Goal: Task Accomplishment & Management: Use online tool/utility

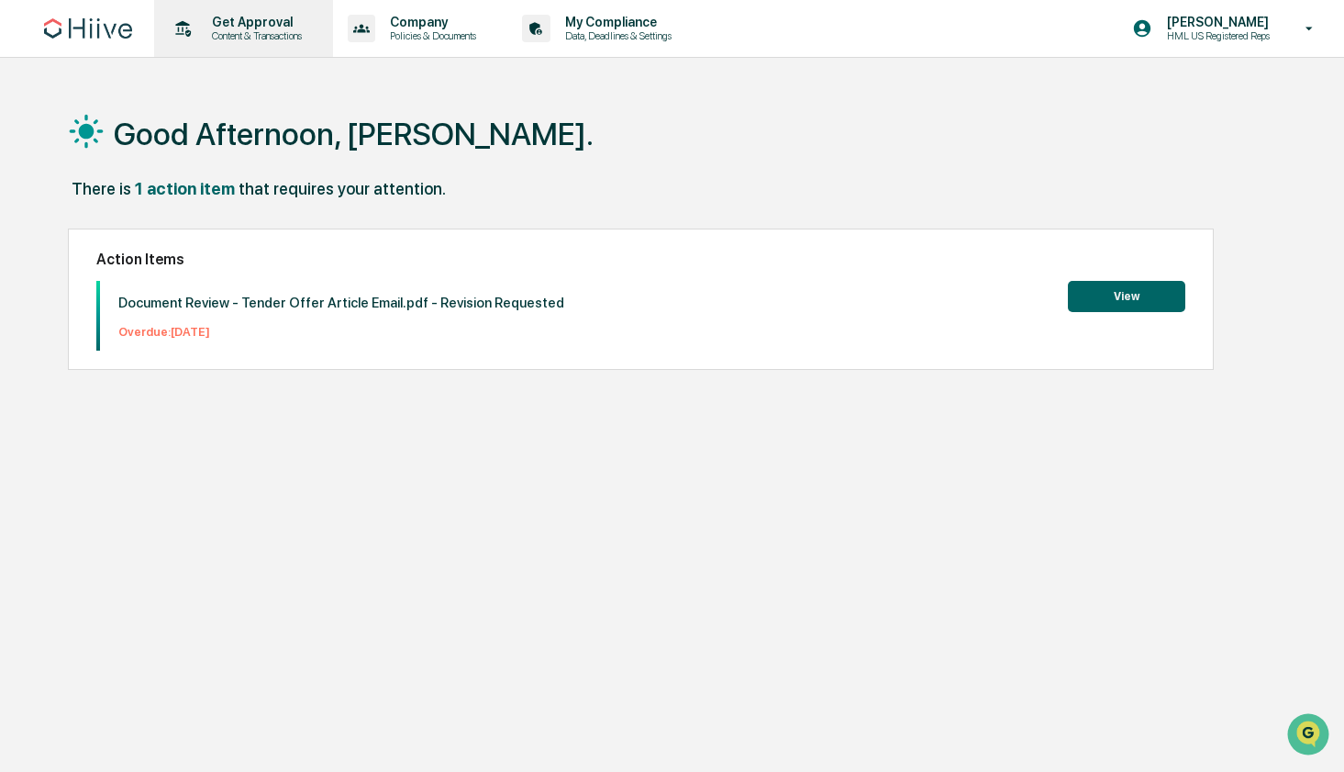
click at [287, 40] on p "Content & Transactions" at bounding box center [254, 35] width 114 height 13
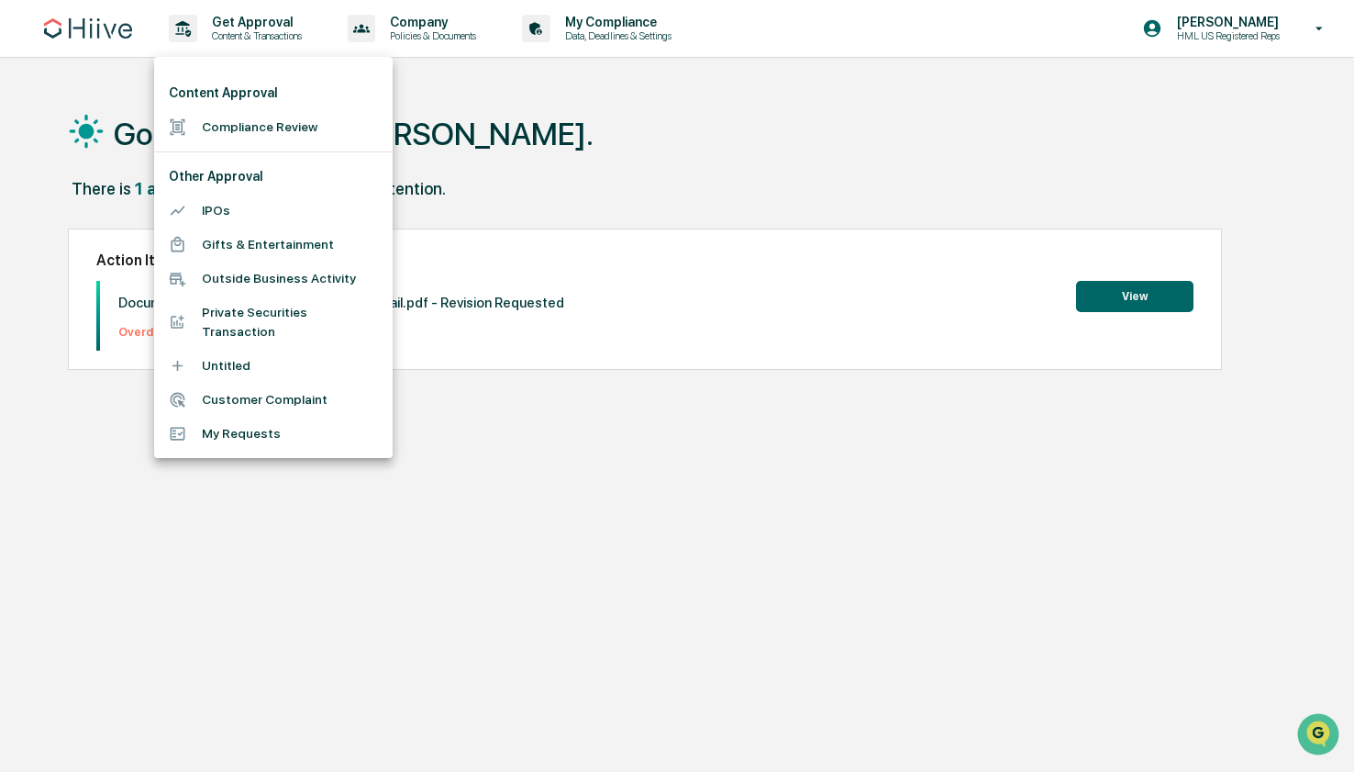
click at [327, 132] on li "Compliance Review" at bounding box center [273, 127] width 239 height 34
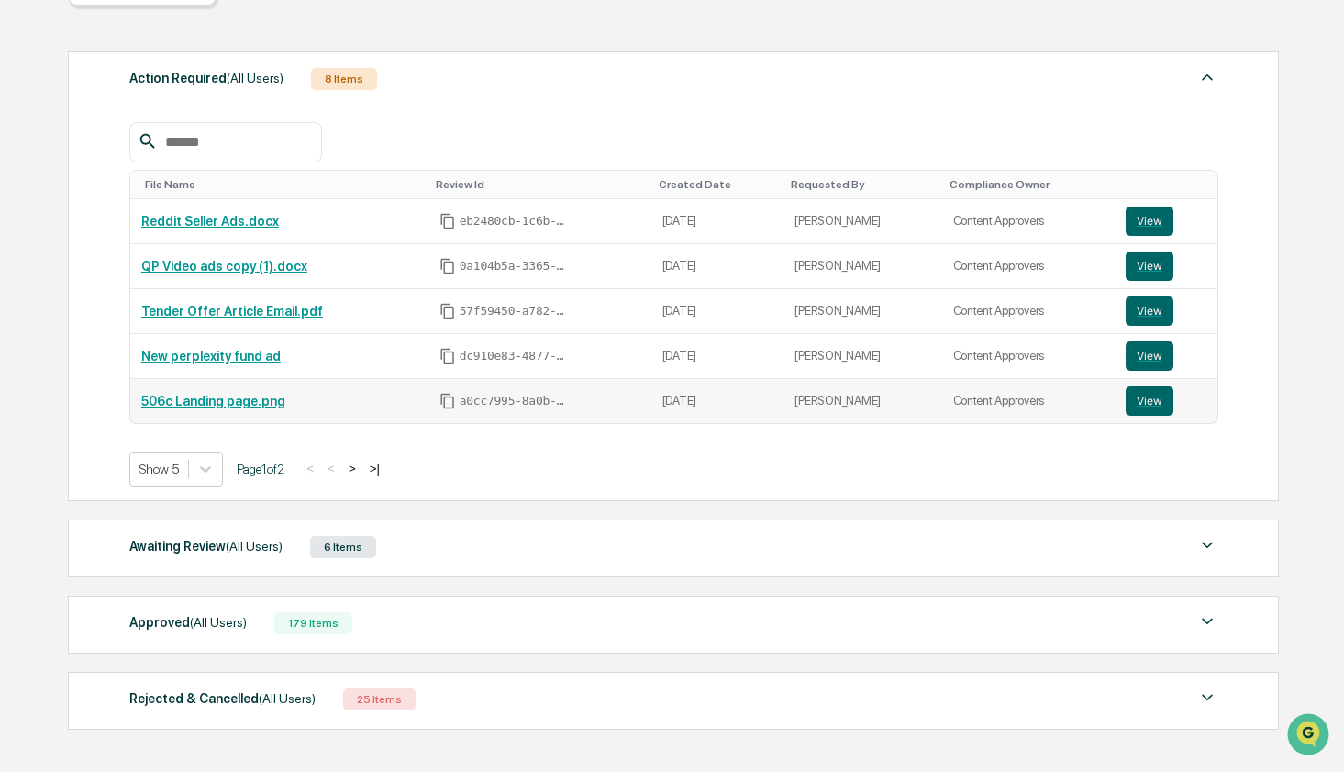
scroll to position [281, 0]
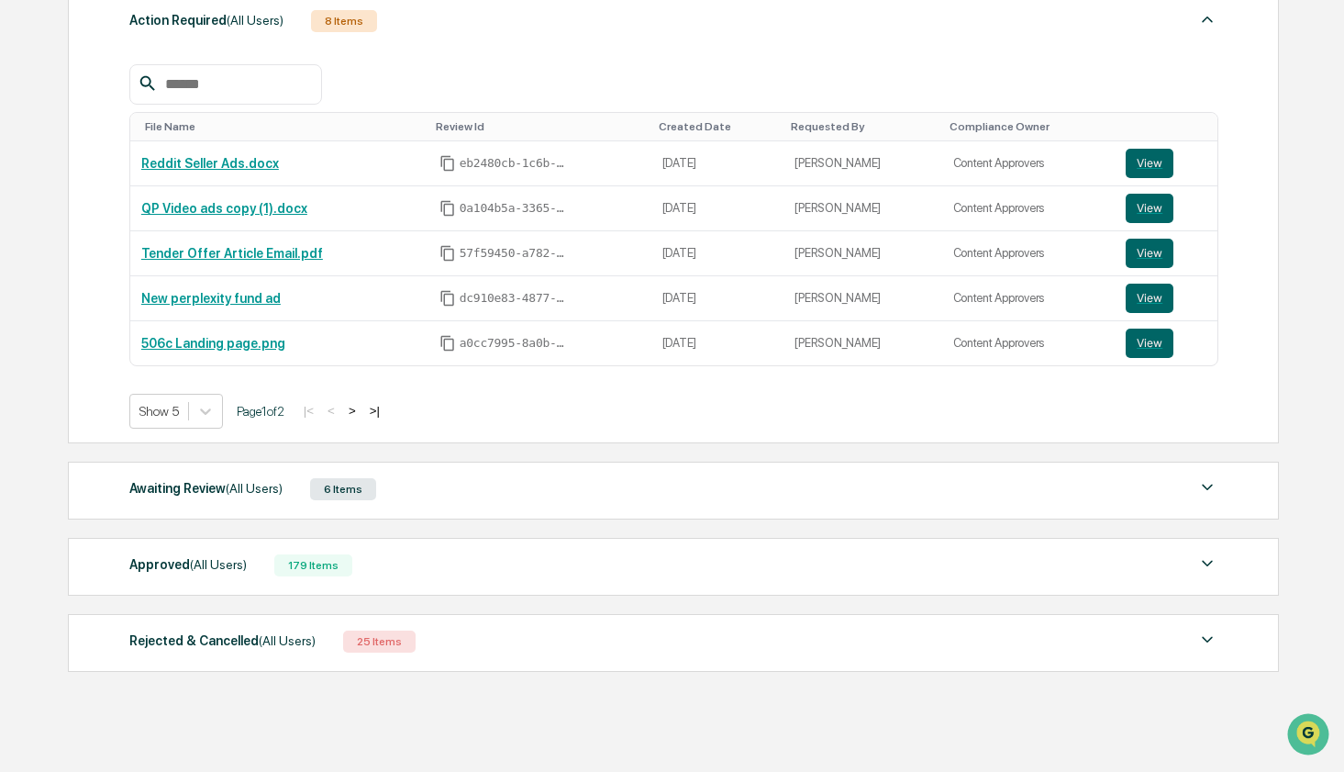
click at [458, 496] on div "Awaiting Review (All Users) 6 Items" at bounding box center [673, 489] width 1089 height 26
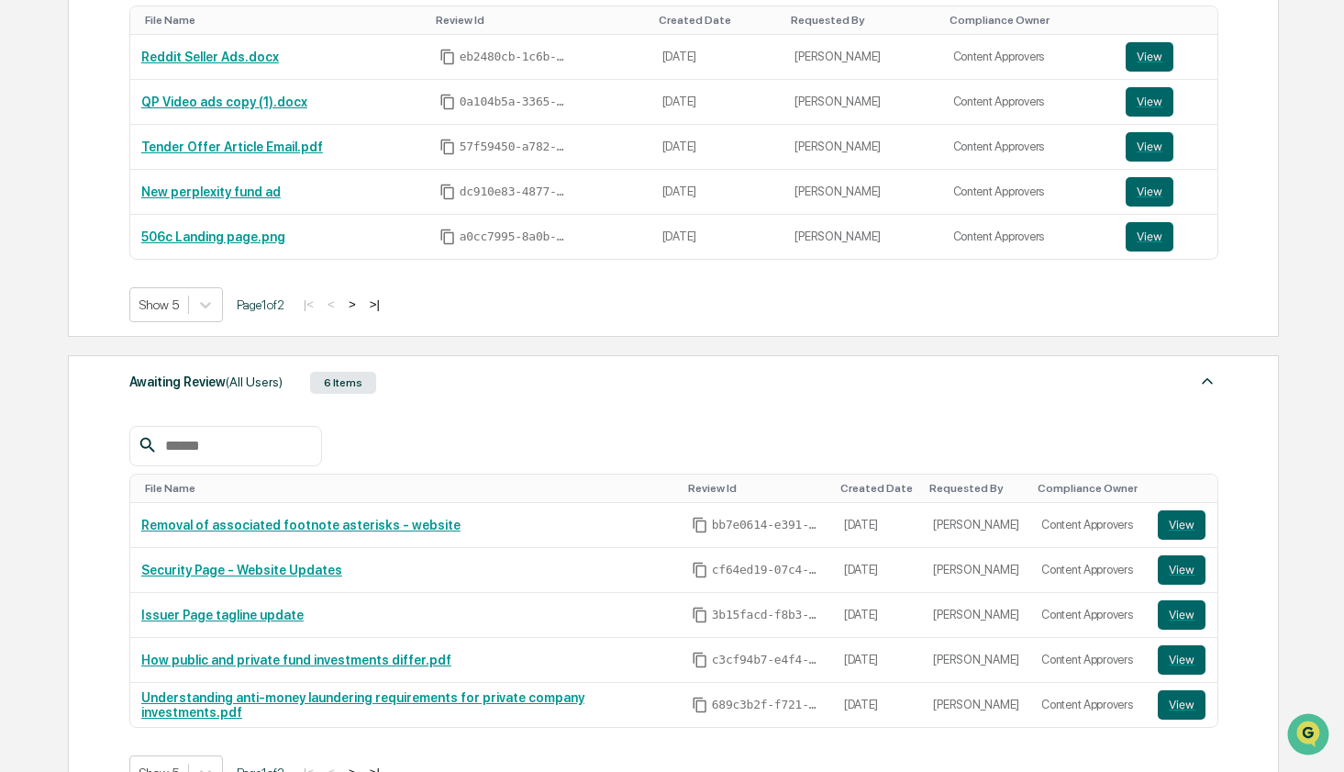
scroll to position [650, 0]
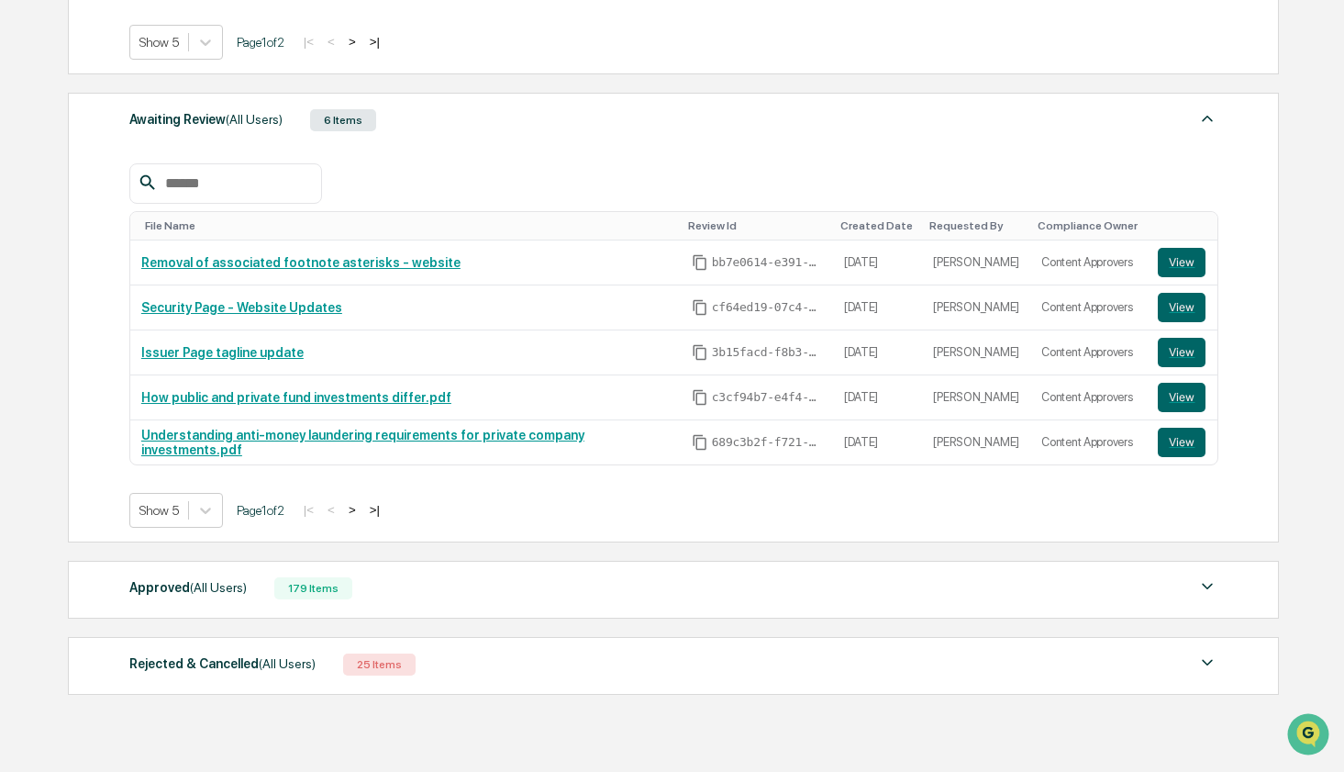
click at [417, 597] on div "Approved (All Users) 179 Items" at bounding box center [673, 588] width 1089 height 26
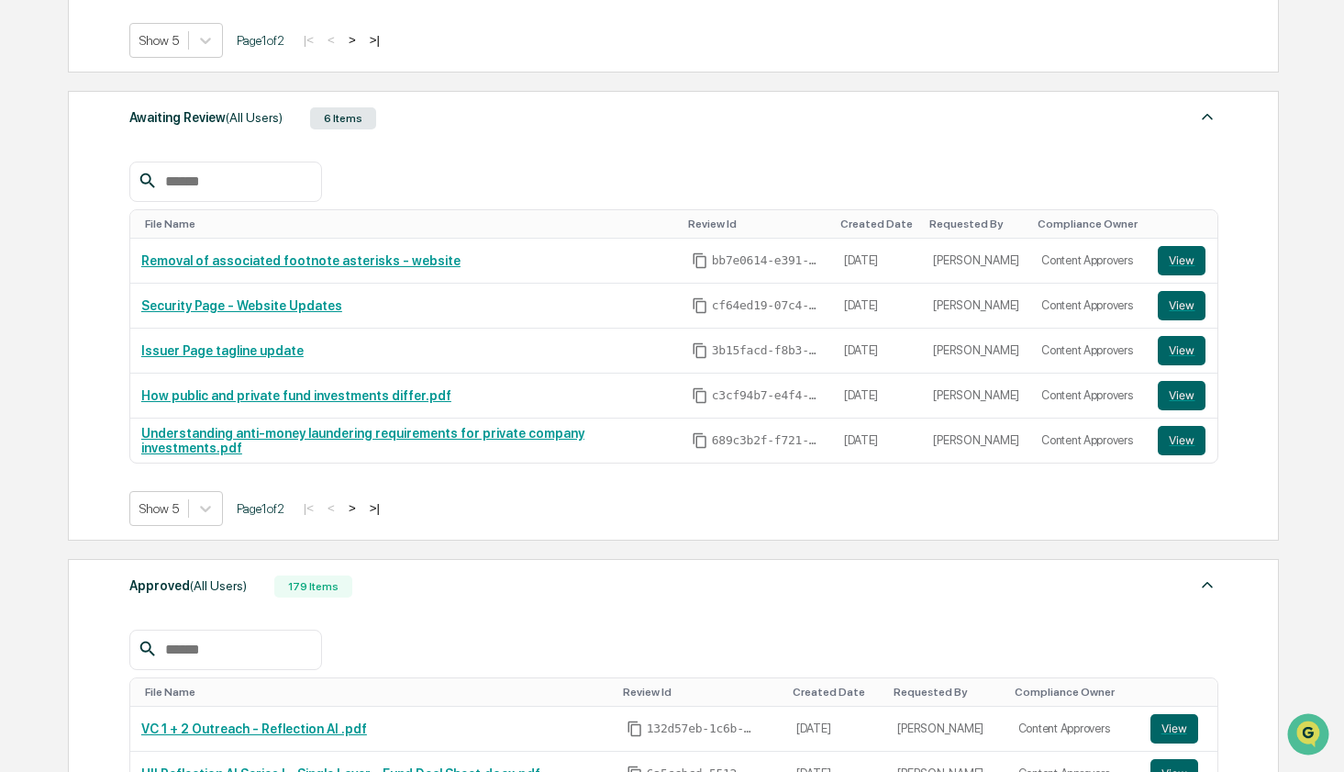
scroll to position [881, 0]
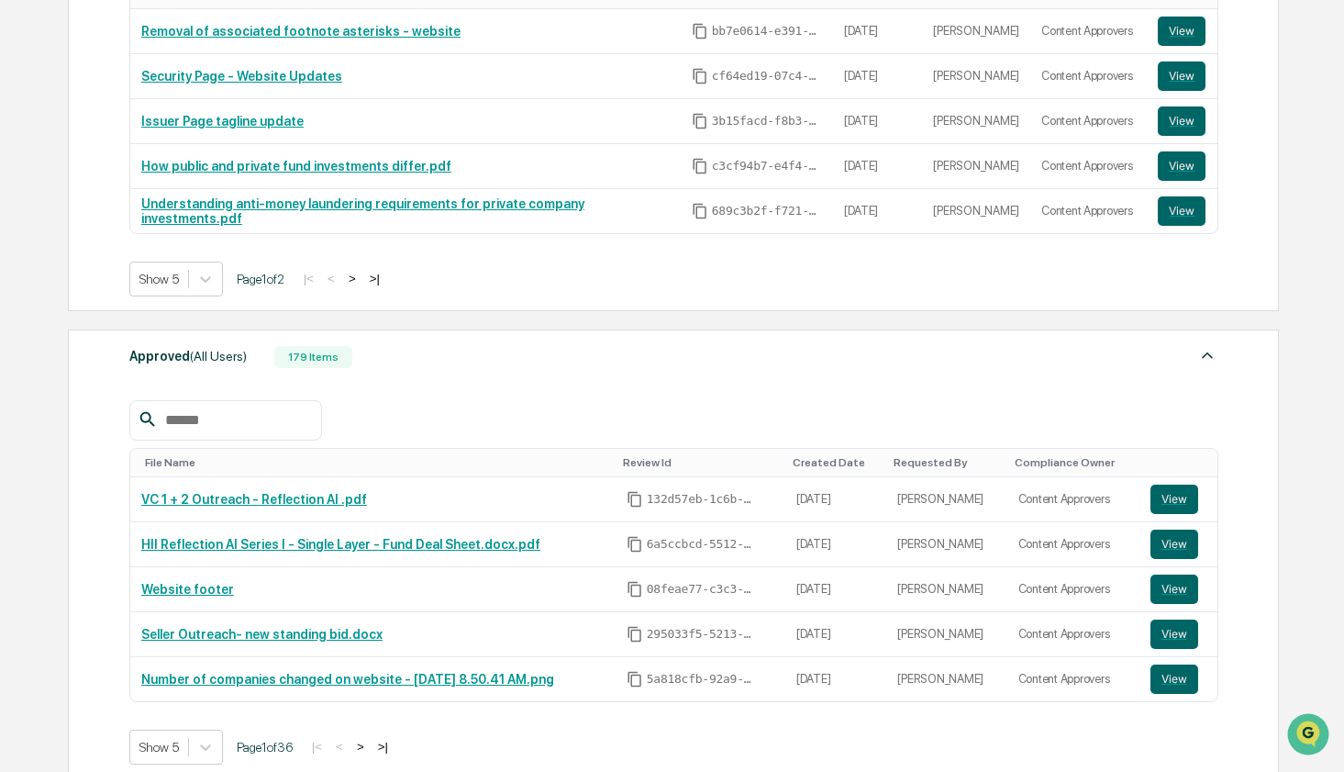
click at [385, 280] on button ">|" at bounding box center [374, 279] width 21 height 16
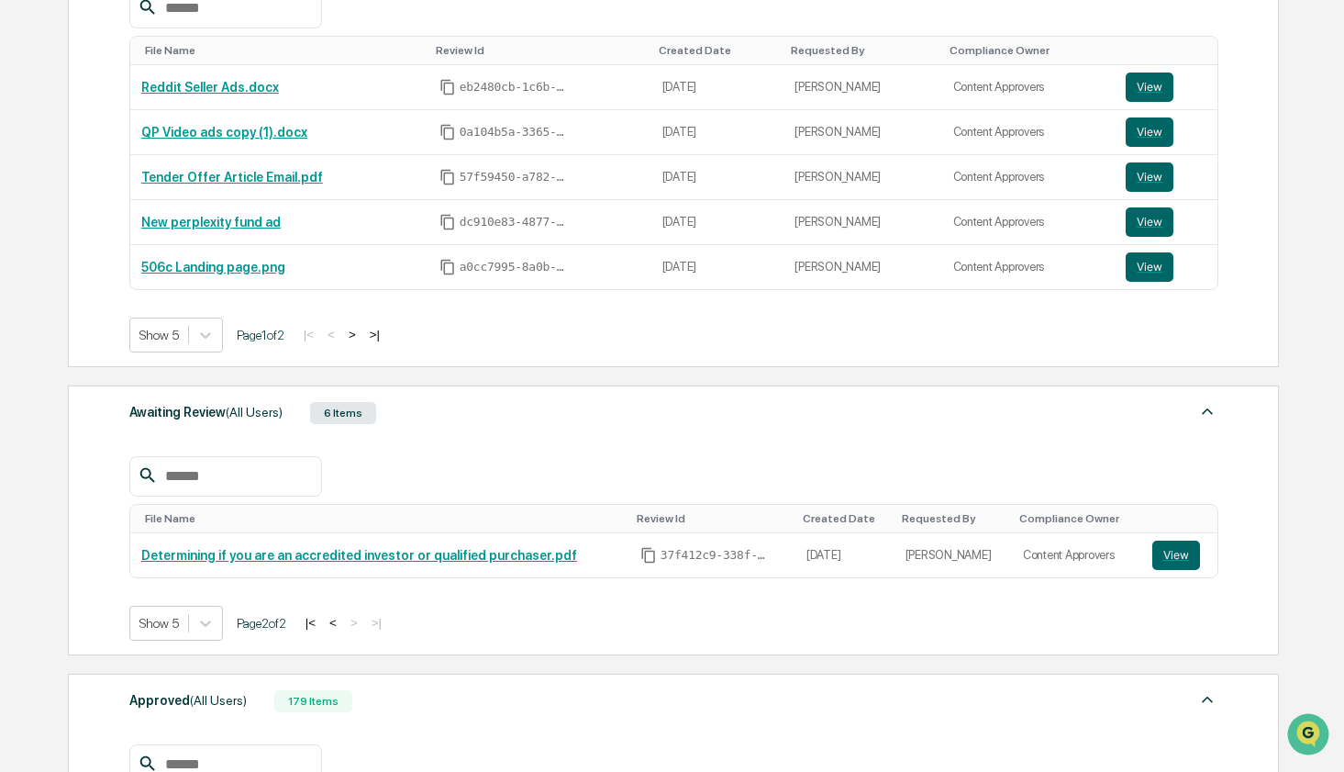
scroll to position [256, 0]
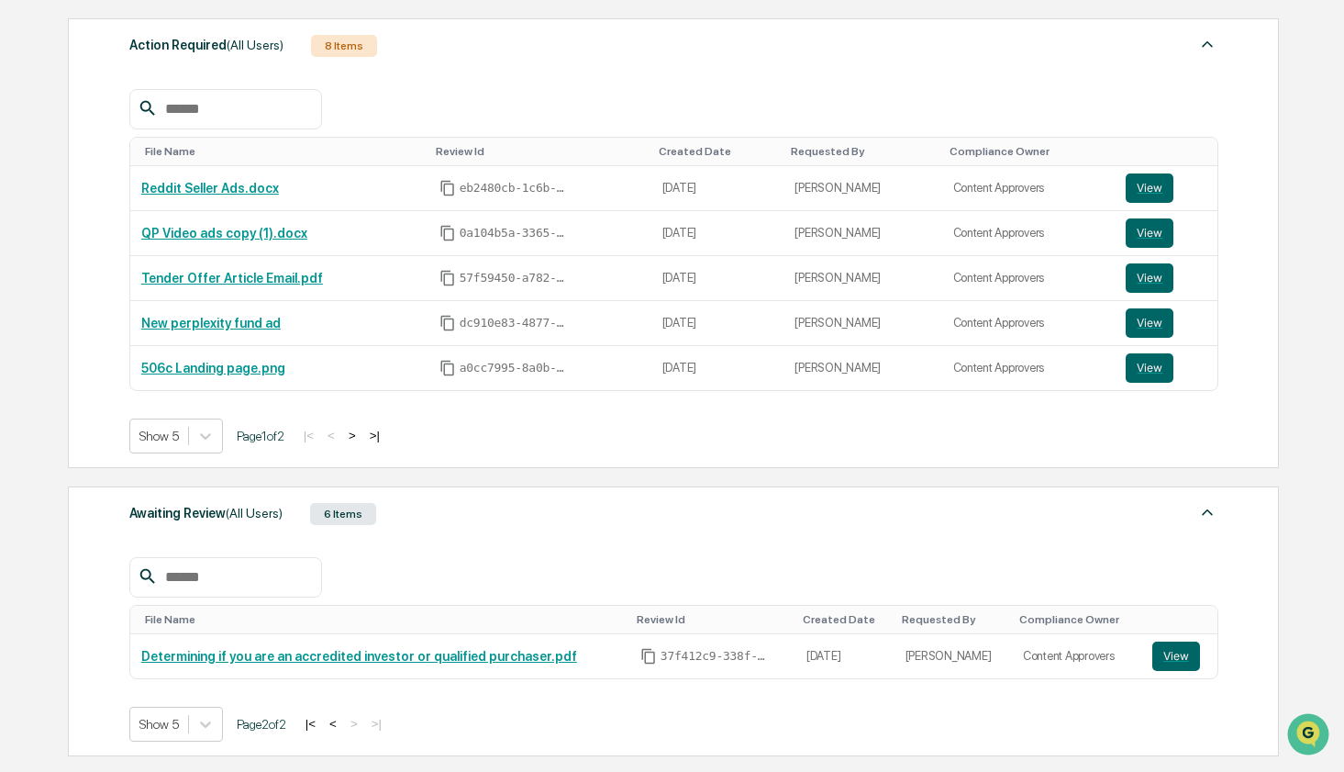
click at [385, 439] on button ">|" at bounding box center [374, 436] width 21 height 16
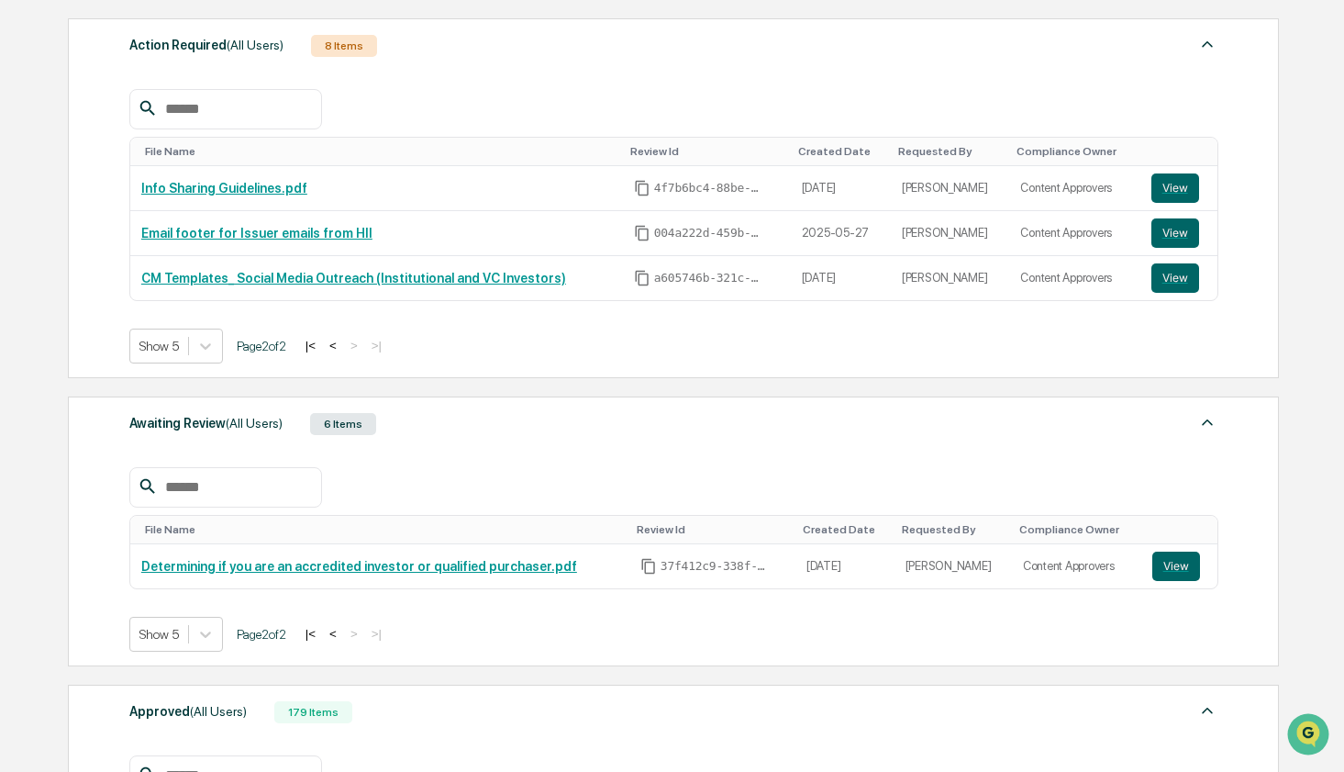
click at [321, 344] on button "|<" at bounding box center [310, 346] width 21 height 16
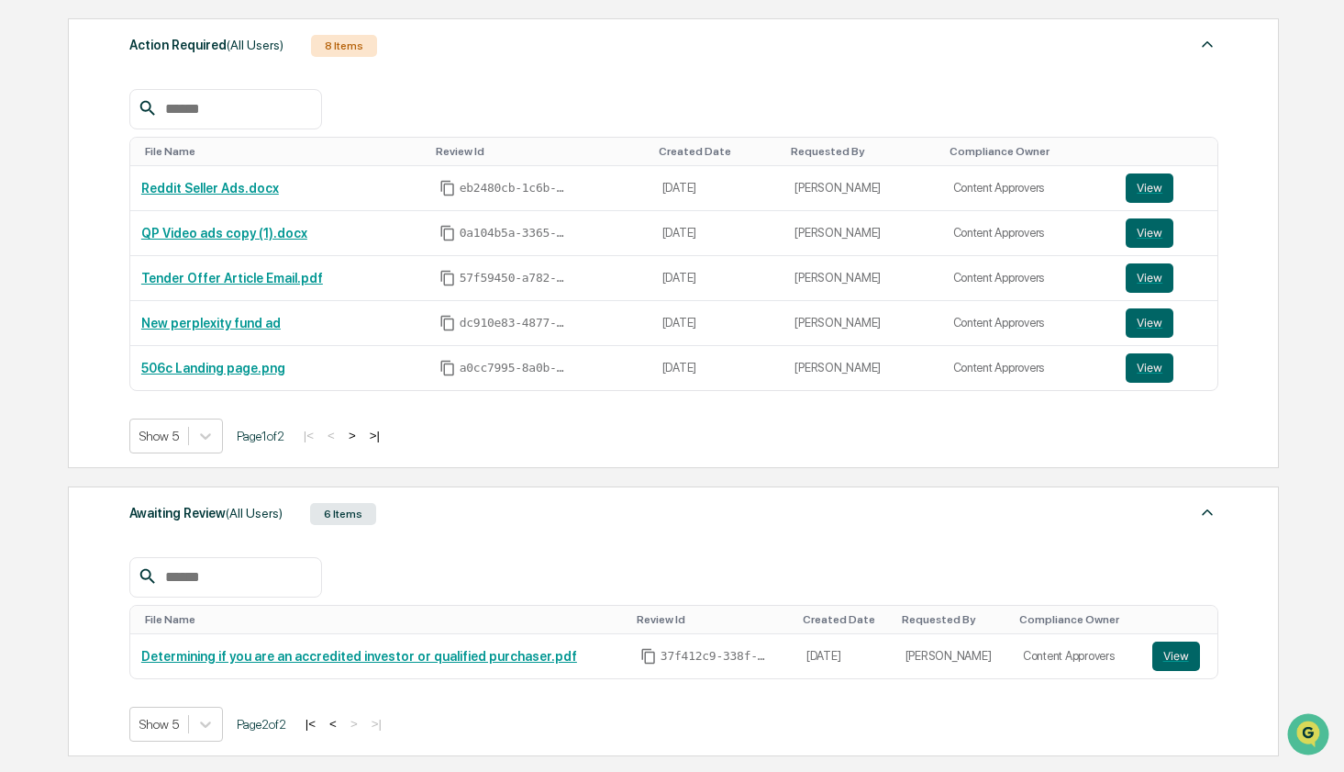
scroll to position [532, 0]
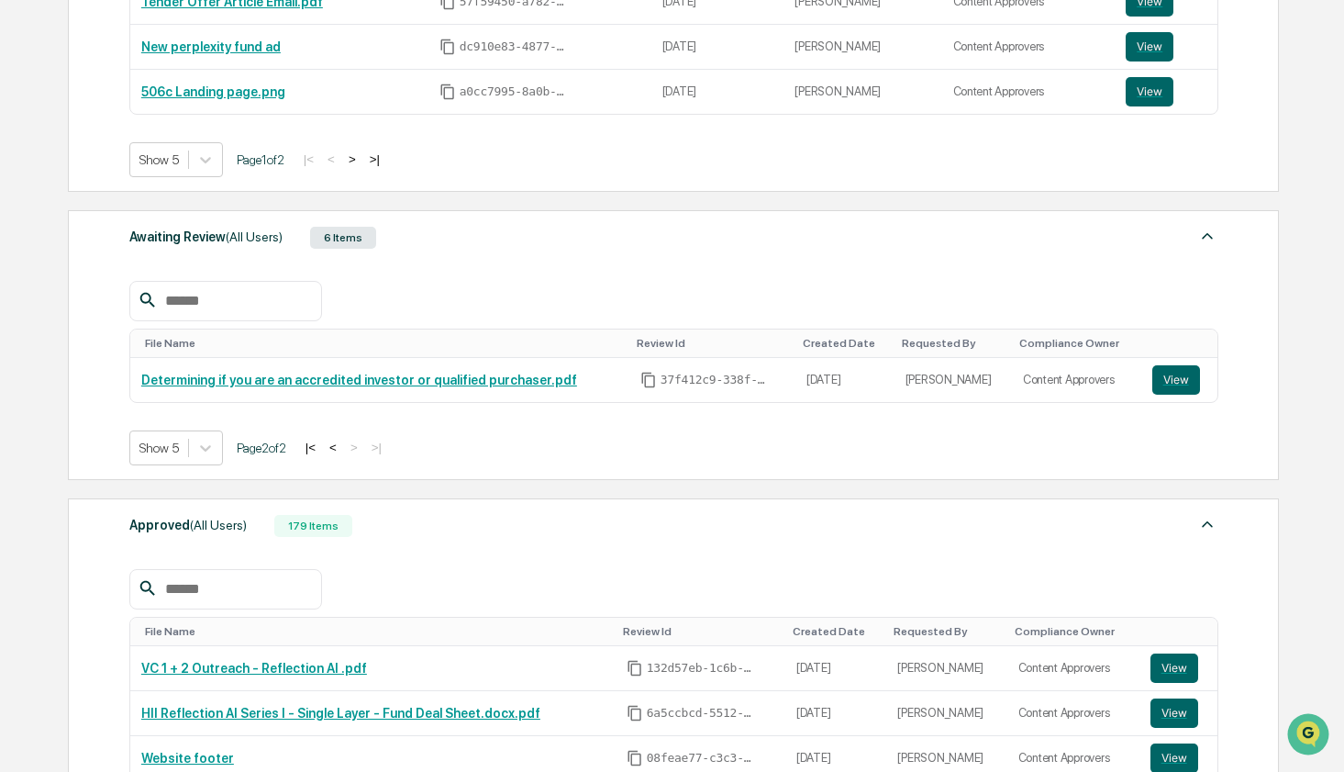
click at [321, 447] on button "|<" at bounding box center [310, 447] width 21 height 16
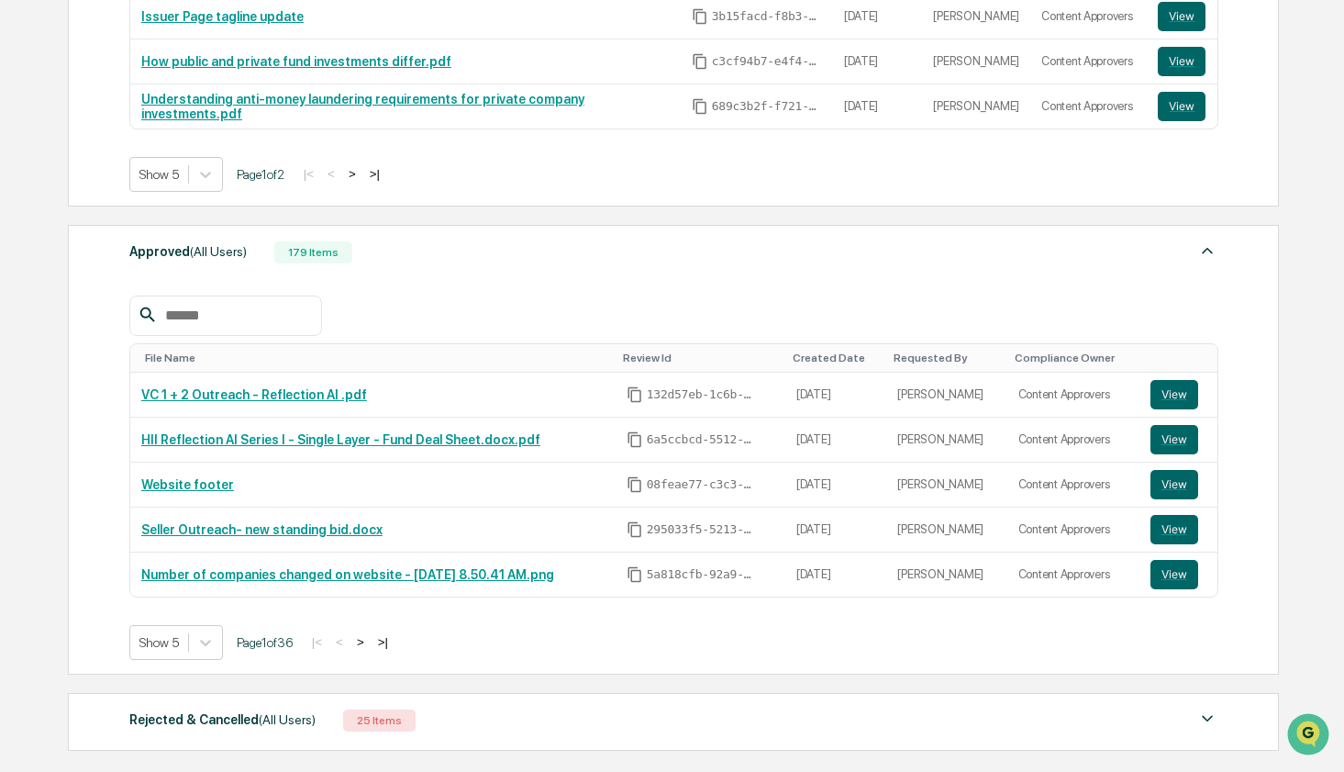
scroll to position [991, 0]
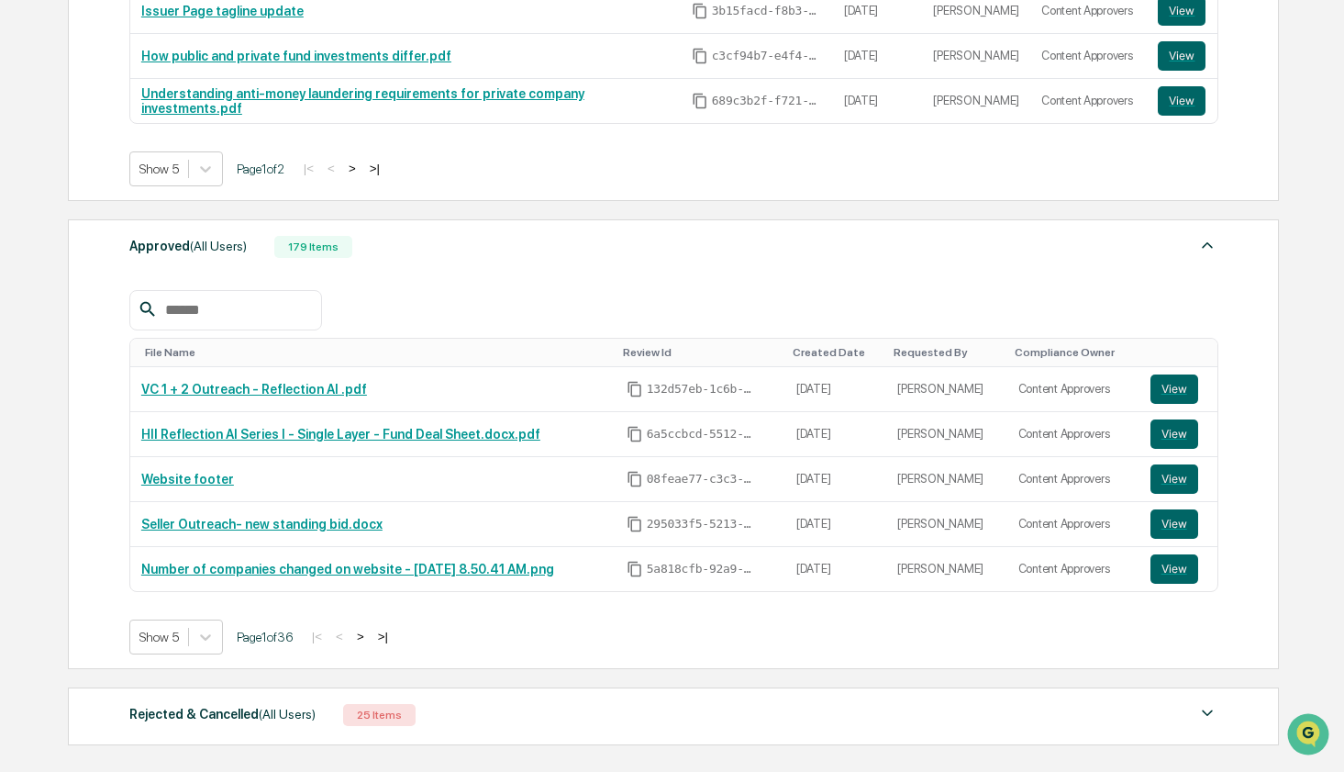
click at [394, 644] on button ">|" at bounding box center [382, 636] width 21 height 16
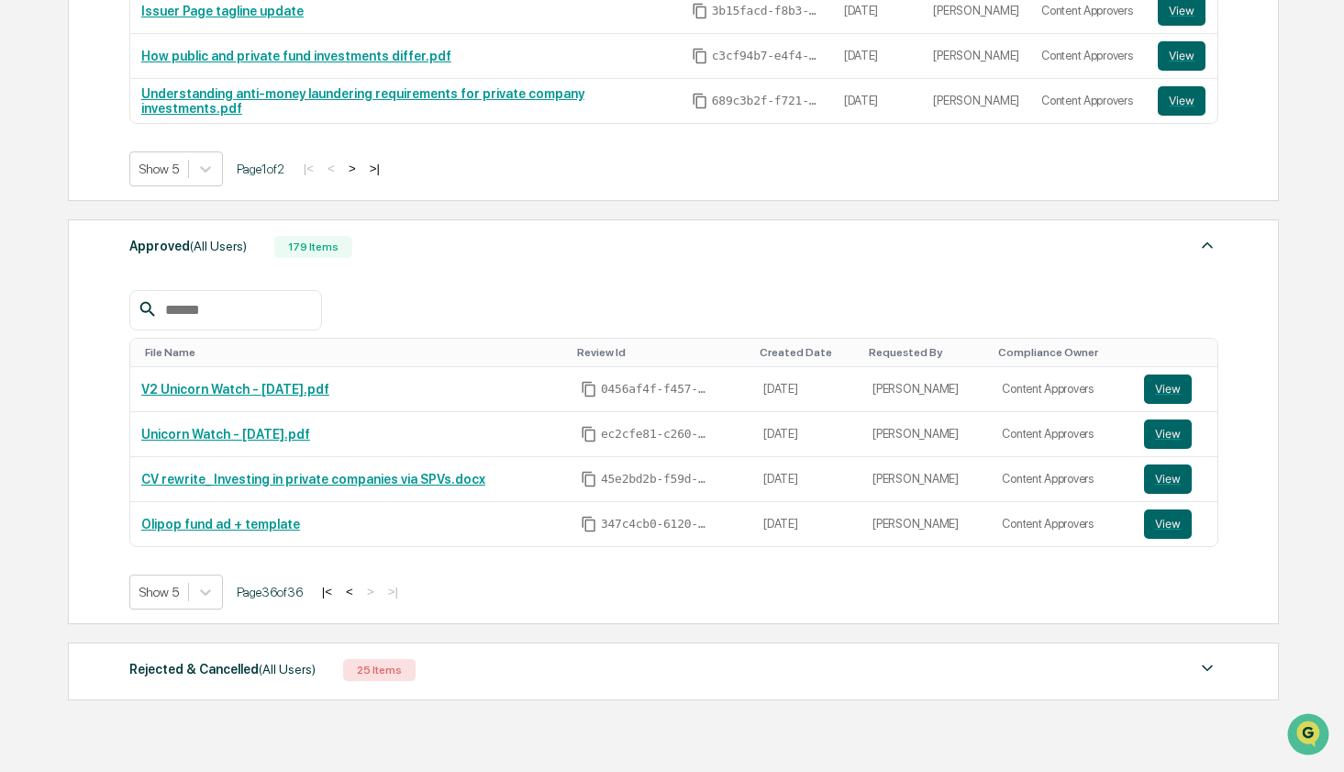
click at [338, 592] on button "|<" at bounding box center [327, 591] width 21 height 16
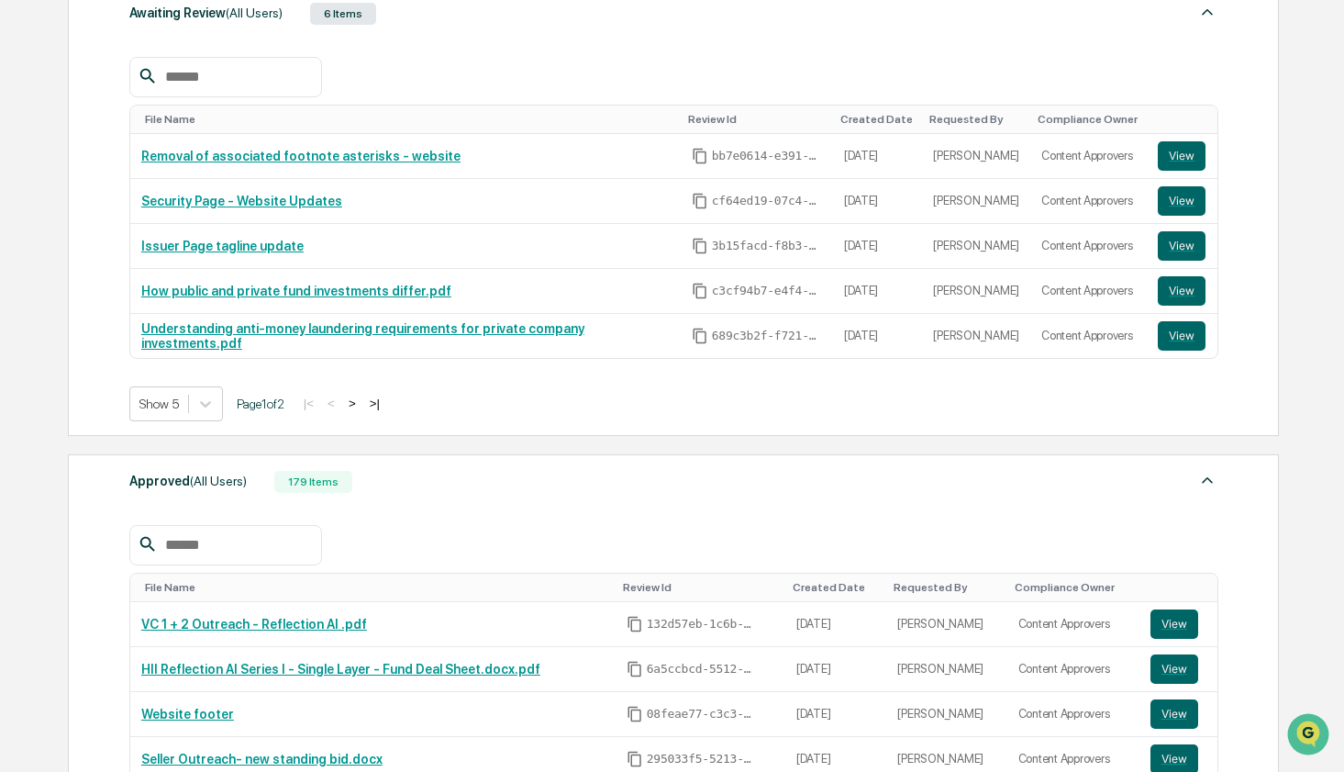
scroll to position [704, 0]
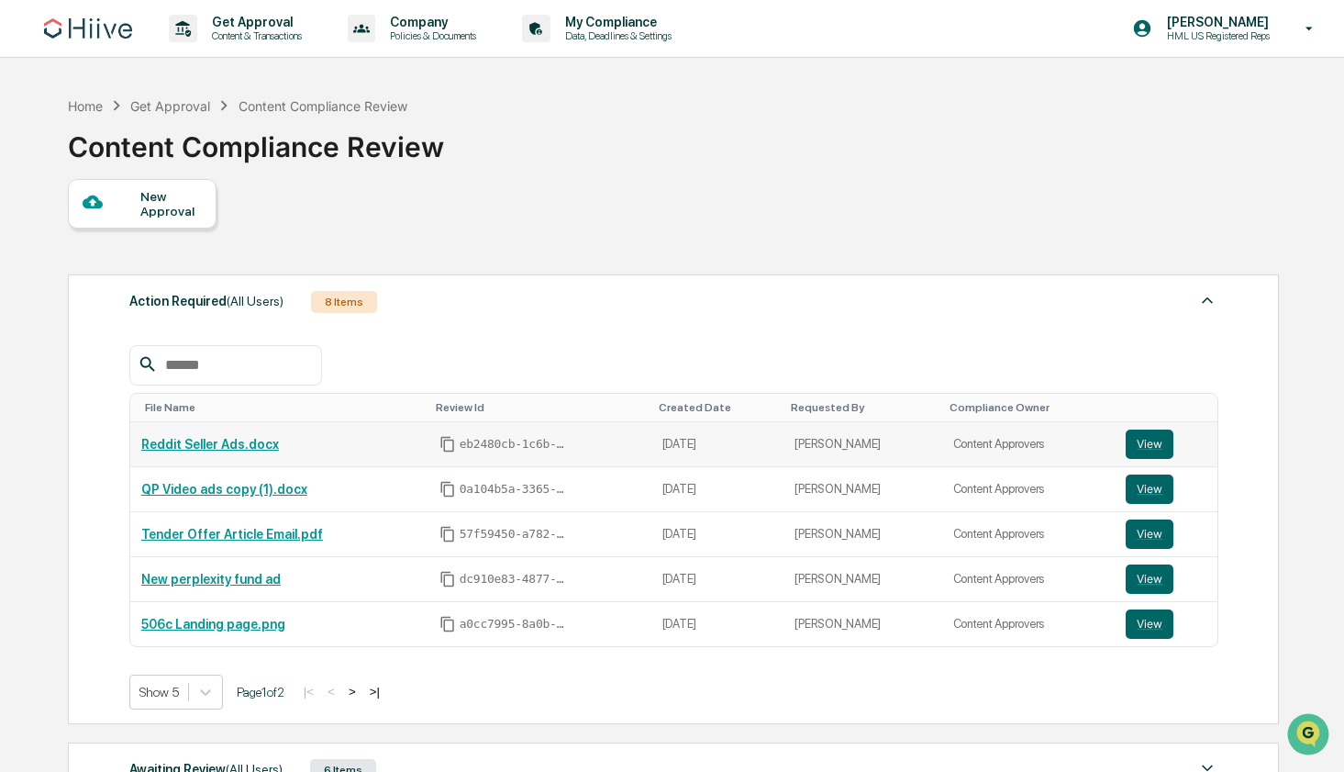
click at [254, 453] on td "Reddit Seller Ads.docx" at bounding box center [279, 444] width 298 height 45
click at [258, 450] on link "Reddit Seller Ads.docx" at bounding box center [210, 444] width 138 height 15
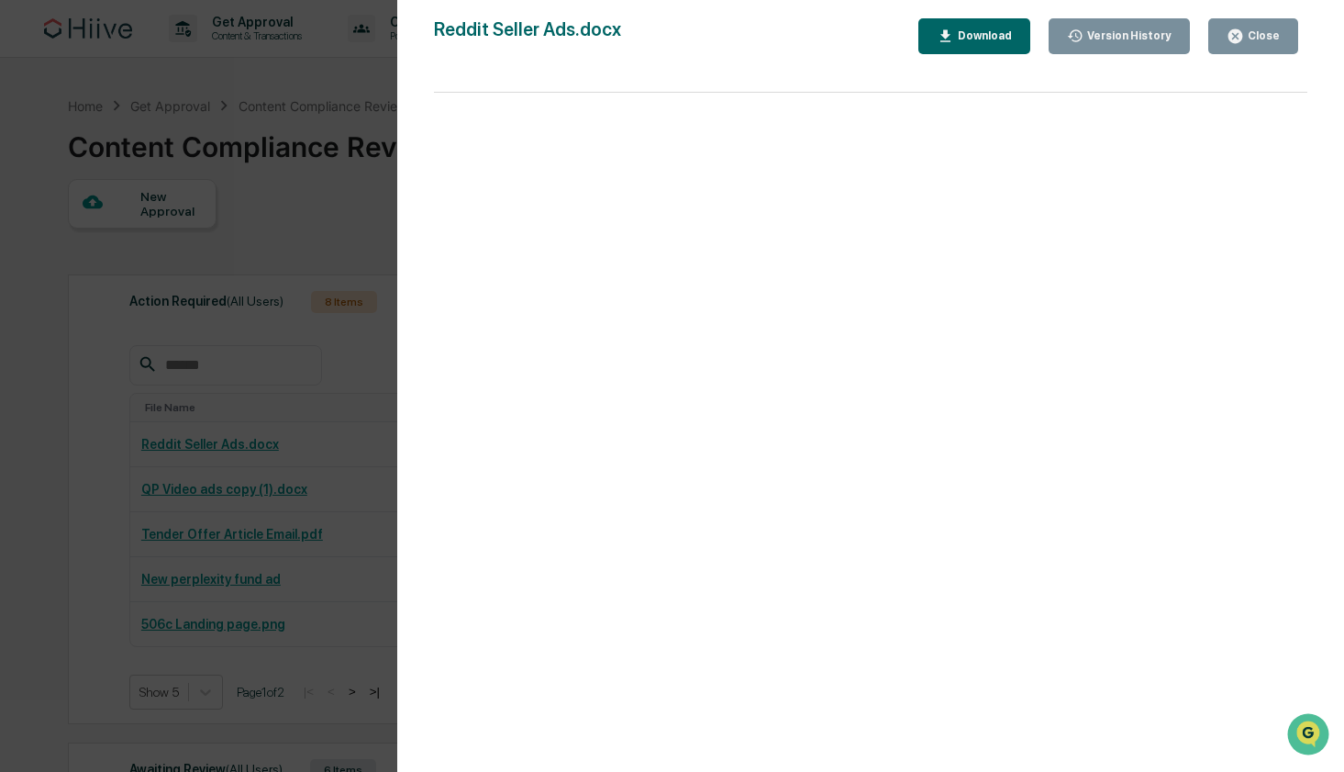
click at [1247, 29] on div "Close" at bounding box center [1262, 35] width 36 height 13
